Goal: Information Seeking & Learning: Learn about a topic

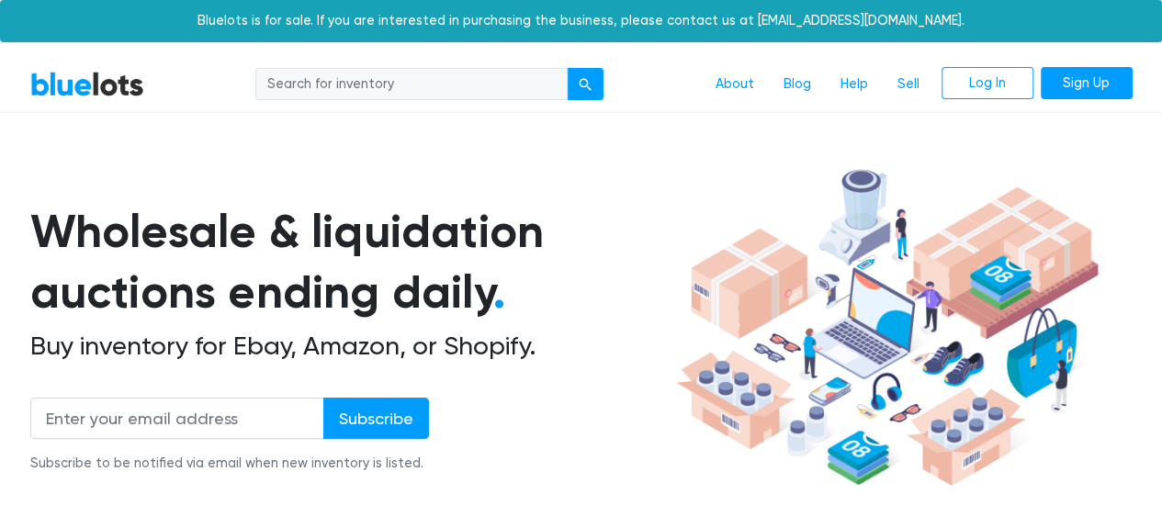
click at [483, 81] on input "search" at bounding box center [411, 84] width 312 height 33
click at [567, 90] on input "lap" at bounding box center [411, 84] width 312 height 33
type input "laptops"
click at [577, 89] on button "submit" at bounding box center [585, 84] width 37 height 33
click at [730, 92] on link "About" at bounding box center [735, 84] width 68 height 35
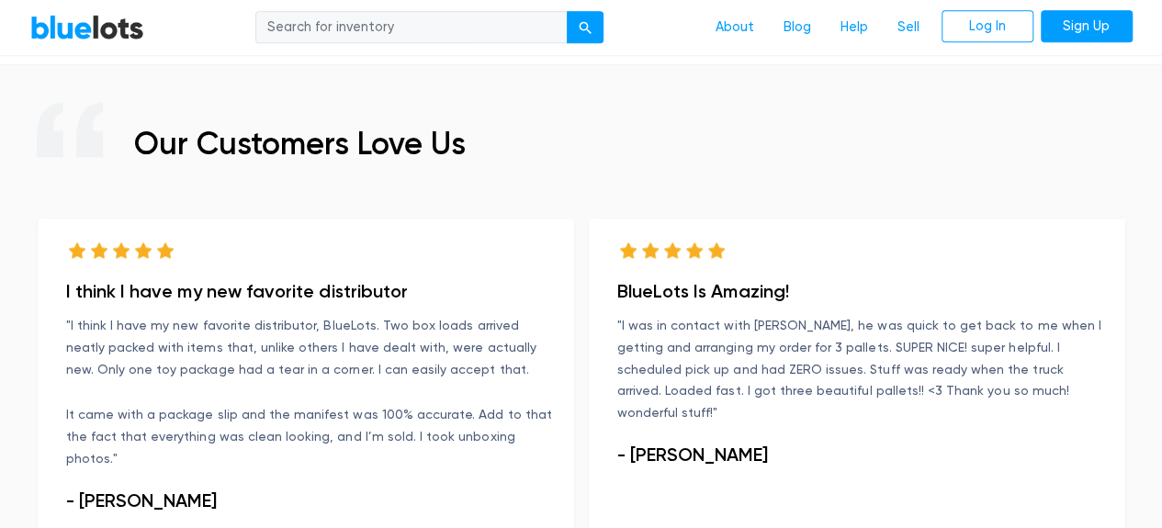
scroll to position [945, 0]
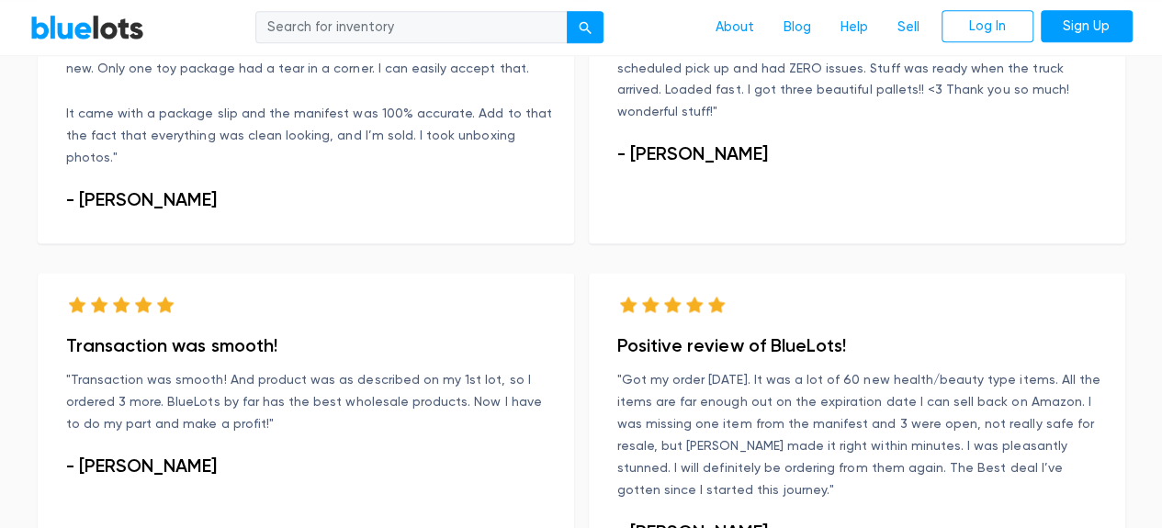
click at [1094, 334] on h4 "Positive review of BlueLots!" at bounding box center [863, 345] width 490 height 22
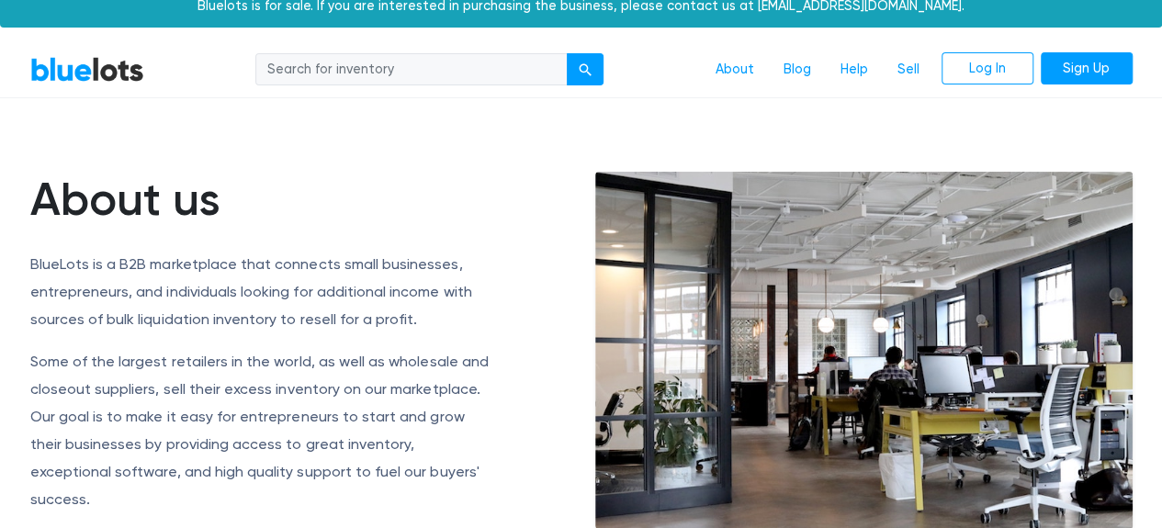
scroll to position [0, 0]
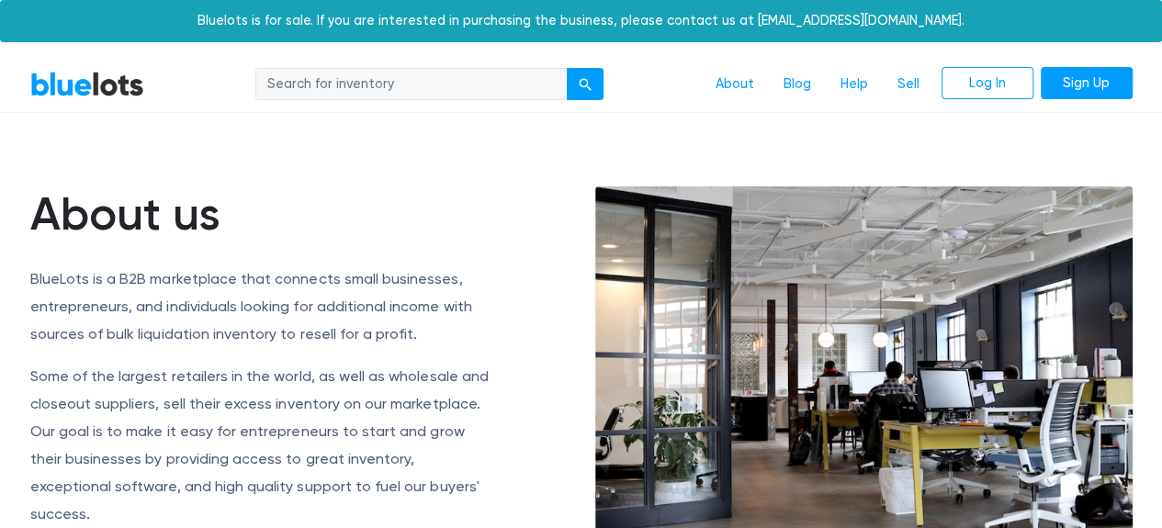
click at [1134, 185] on article "About us BlueLots is a B2B marketplace that connects small businesses, entrepre…" at bounding box center [581, 482] width 1162 height 738
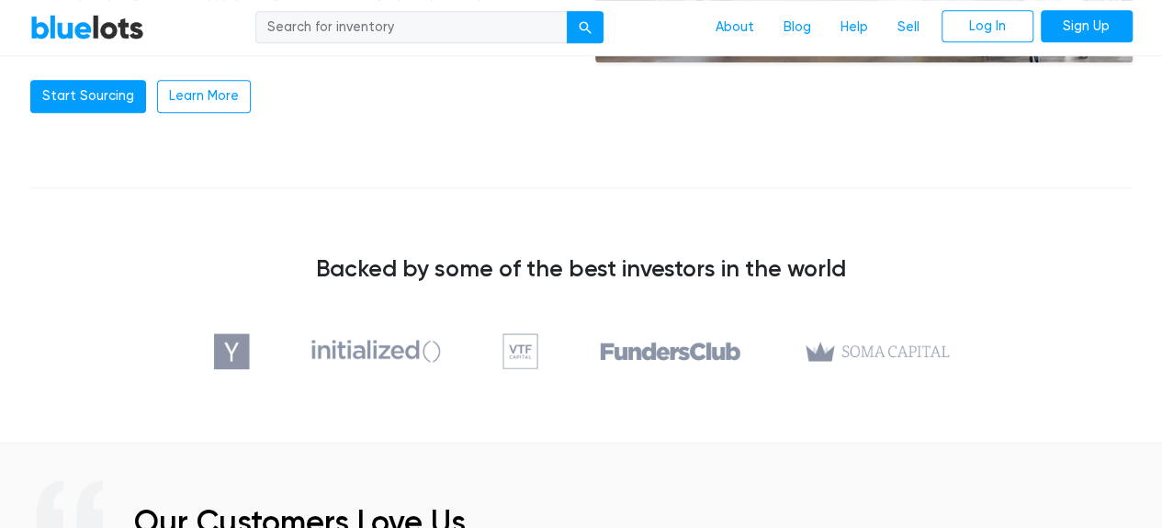
scroll to position [961, 0]
